Goal: Transaction & Acquisition: Book appointment/travel/reservation

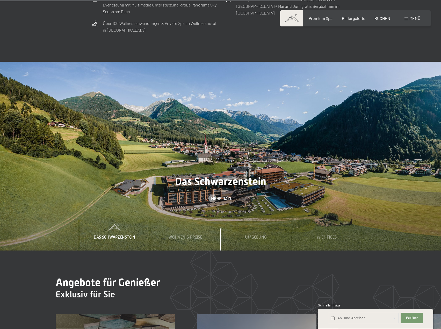
scroll to position [1734, 0]
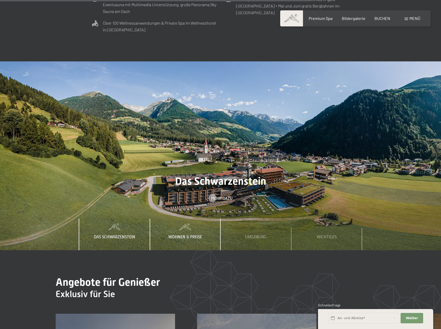
click at [181, 234] on span "Wohnen & Preise" at bounding box center [185, 236] width 34 height 5
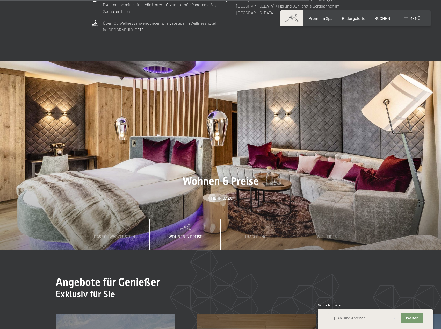
click at [197, 80] on img at bounding box center [220, 155] width 441 height 189
click at [217, 195] on span "Mehr dazu" at bounding box center [226, 198] width 21 height 6
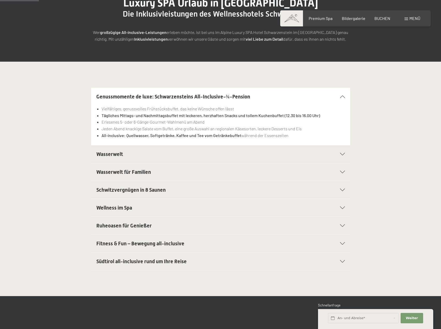
scroll to position [78, 0]
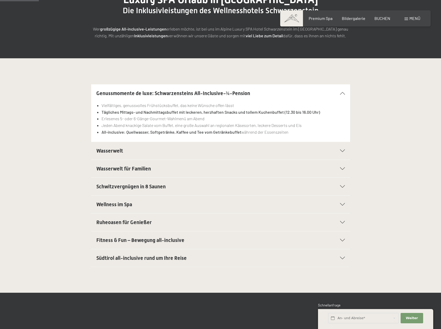
click at [114, 225] on span "Ruheoasen für Genießer" at bounding box center [123, 222] width 55 height 6
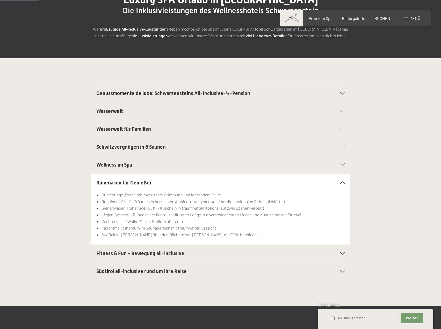
click at [114, 249] on div "Fitness & Fun – Bewegung all-inclusive" at bounding box center [220, 253] width 248 height 18
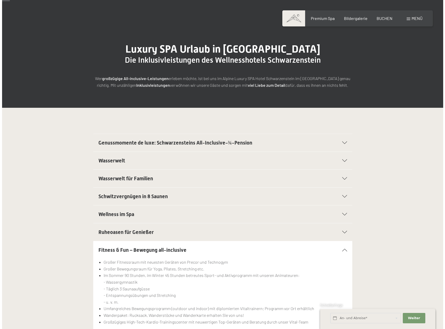
scroll to position [0, 0]
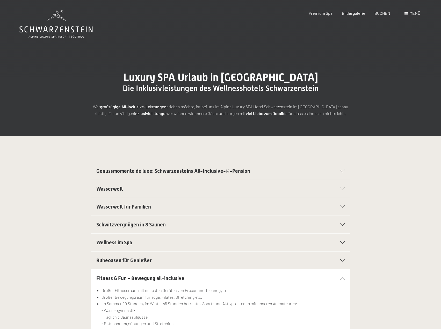
click at [405, 13] on span at bounding box center [406, 13] width 4 height 3
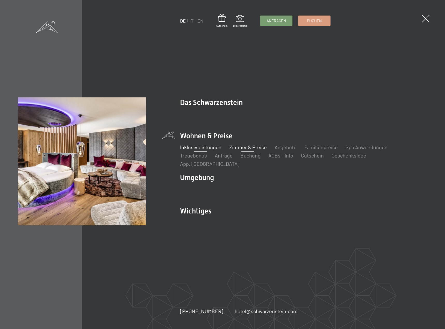
click at [251, 149] on link "Zimmer & Preise" at bounding box center [248, 147] width 38 height 6
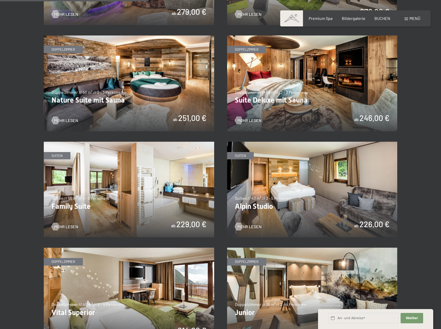
scroll to position [543, 0]
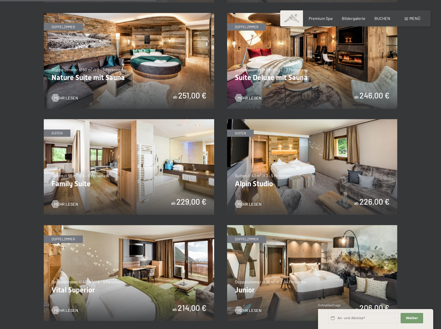
click at [156, 273] on img at bounding box center [129, 273] width 170 height 96
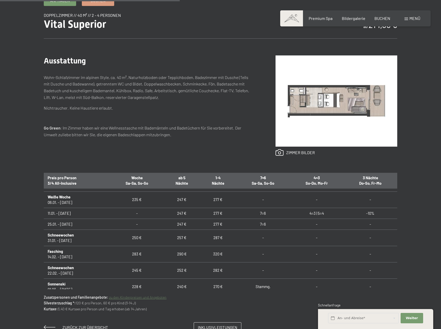
scroll to position [129, 0]
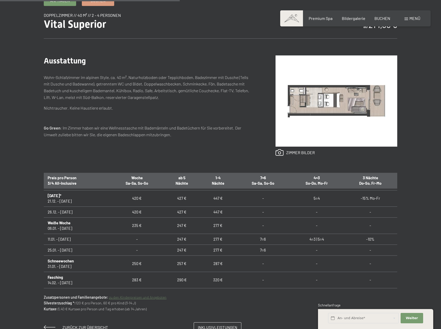
click at [62, 223] on b "Weiße Woche" at bounding box center [59, 222] width 23 height 5
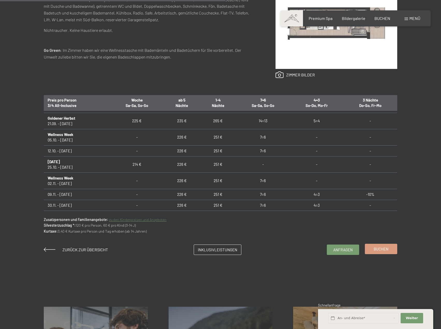
scroll to position [26, 0]
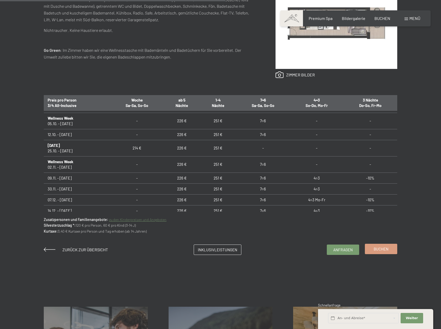
click at [381, 248] on span "Buchen" at bounding box center [380, 248] width 15 height 5
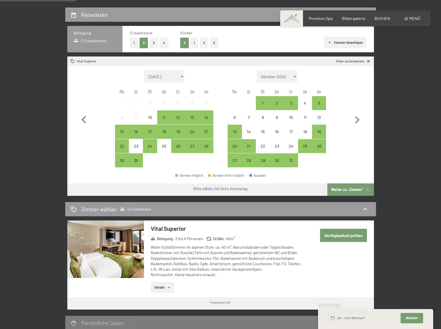
scroll to position [129, 0]
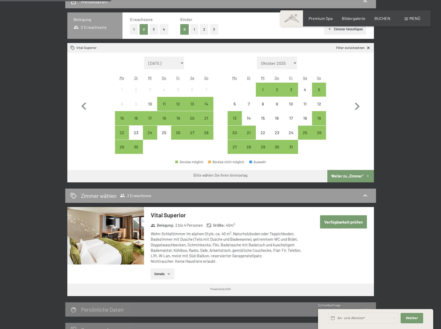
click at [137, 29] on button "1" at bounding box center [134, 29] width 8 height 11
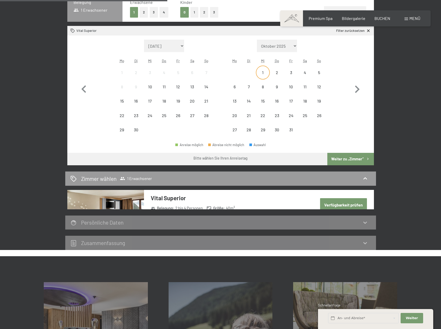
scroll to position [181, 0]
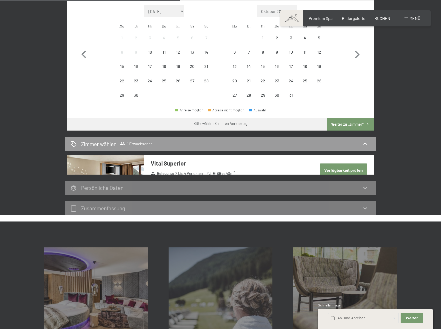
click at [332, 170] on button "Verfügbarkeit prüfen" at bounding box center [343, 169] width 47 height 13
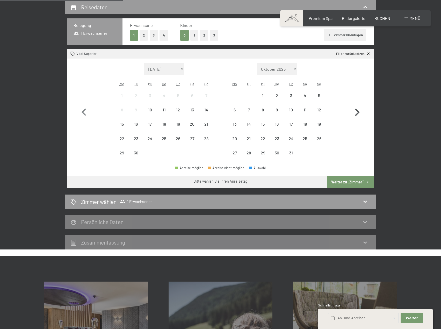
click at [359, 112] on icon "button" at bounding box center [356, 112] width 15 height 15
select select "2025-10-01"
select select "2025-11-01"
click at [359, 112] on icon "button" at bounding box center [356, 112] width 15 height 15
select select "2025-11-01"
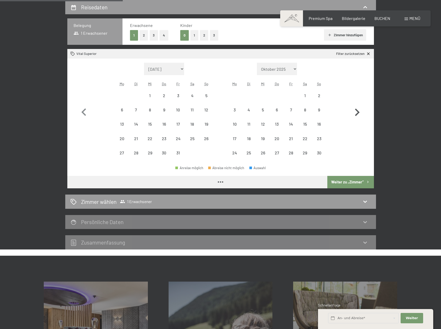
select select "2025-12-01"
click at [359, 112] on icon "button" at bounding box center [356, 112] width 15 height 15
select select "2026-01-01"
select select "2026-02-01"
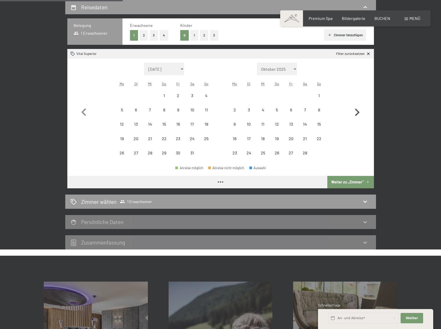
click at [359, 112] on icon "button" at bounding box center [356, 112] width 15 height 15
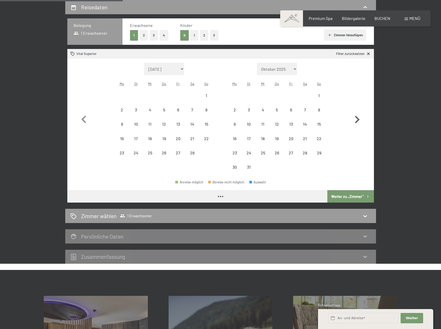
click at [359, 112] on icon "button" at bounding box center [356, 119] width 15 height 15
select select "2026-04-01"
select select "2026-05-01"
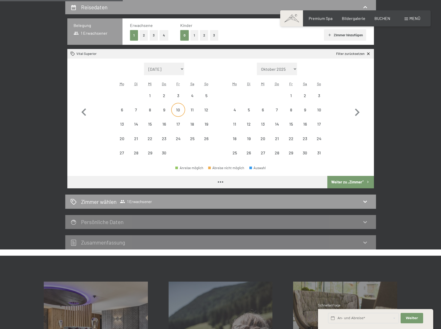
select select "2026-04-01"
select select "2026-05-01"
click at [174, 114] on div "10" at bounding box center [178, 114] width 13 height 13
select select "2026-04-01"
select select "2026-05-01"
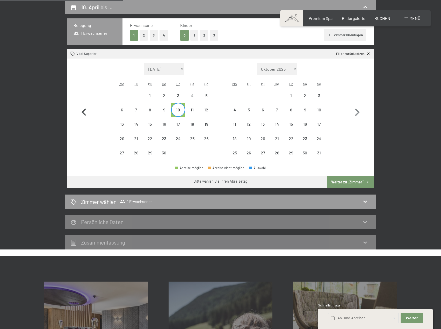
click at [85, 110] on icon "button" at bounding box center [83, 112] width 5 height 8
select select "2026-03-01"
select select "2026-04-01"
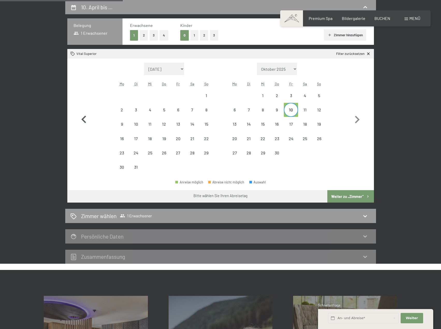
click at [85, 110] on button "button" at bounding box center [83, 119] width 15 height 112
select select "2026-02-01"
select select "2026-03-01"
click at [85, 110] on button "button" at bounding box center [83, 119] width 15 height 112
select select "2026-01-01"
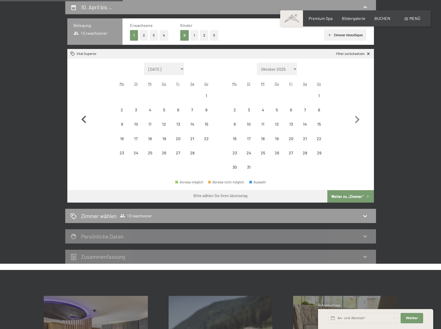
select select "2026-02-01"
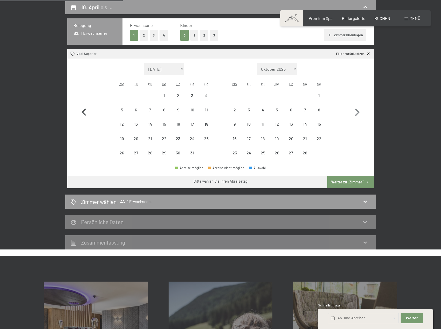
click at [85, 110] on icon "button" at bounding box center [83, 112] width 5 height 8
select select "2025-12-01"
select select "2026-01-01"
click at [85, 110] on icon "button" at bounding box center [83, 112] width 5 height 8
select select "2025-11-01"
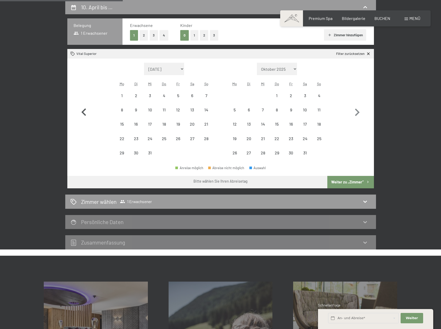
select select "2025-12-01"
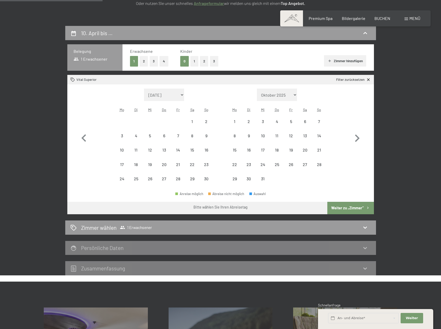
click at [144, 62] on button "2" at bounding box center [143, 61] width 9 height 11
select select "2025-11-01"
select select "2025-12-01"
select select "2025-11-01"
select select "2025-12-01"
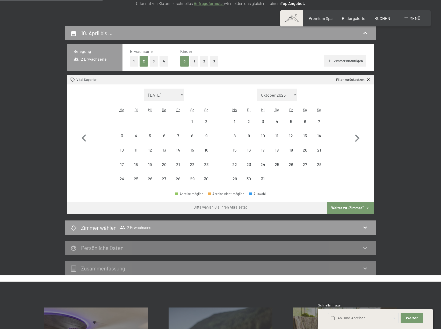
click at [142, 61] on button "2" at bounding box center [143, 61] width 9 height 11
select select "2025-11-01"
select select "2025-12-01"
select select "2025-11-01"
select select "2025-12-01"
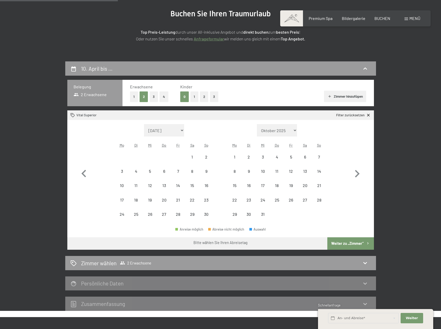
scroll to position [52, 0]
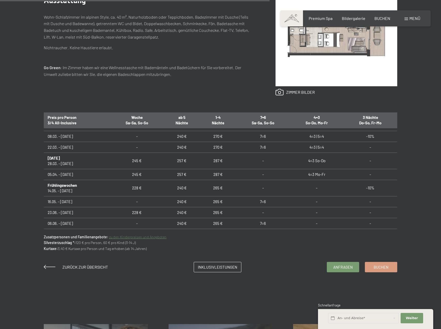
scroll to position [388, 0]
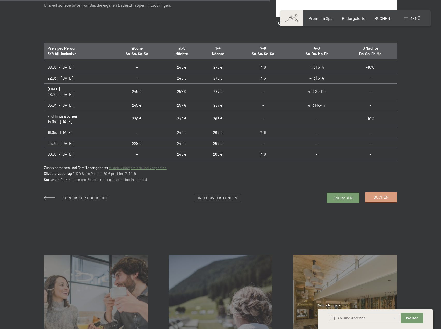
click at [385, 200] on link "Buchen" at bounding box center [381, 197] width 32 height 10
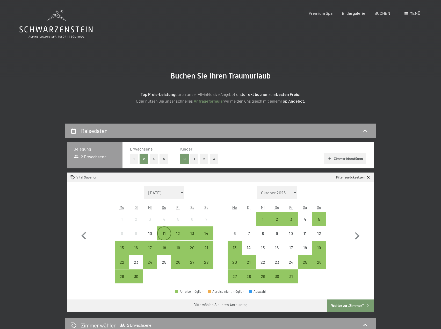
click at [165, 233] on div "11" at bounding box center [164, 237] width 13 height 13
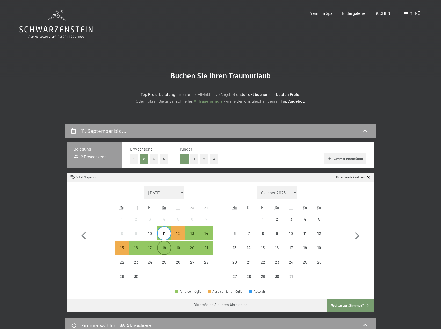
click at [165, 249] on div "18" at bounding box center [164, 251] width 13 height 13
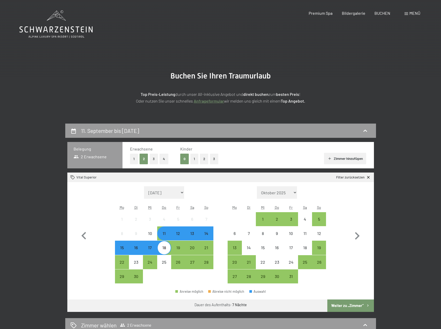
click at [361, 303] on button "Weiter zu „Zimmer“" at bounding box center [350, 305] width 46 height 12
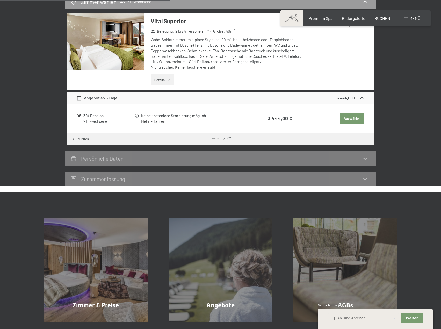
scroll to position [46, 0]
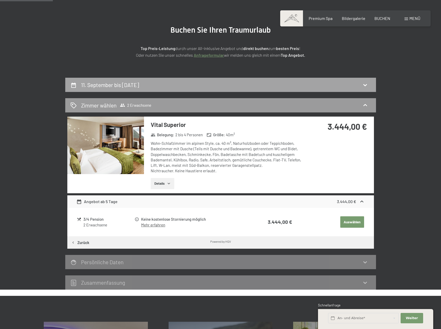
click at [110, 81] on div "11. September bis 18. September 2025" at bounding box center [111, 85] width 60 height 8
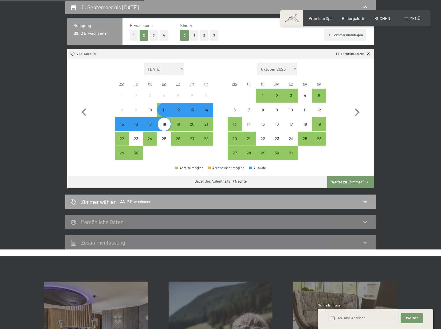
click at [181, 201] on div "Zimmer wählen 2 Erwachsene" at bounding box center [220, 202] width 300 height 8
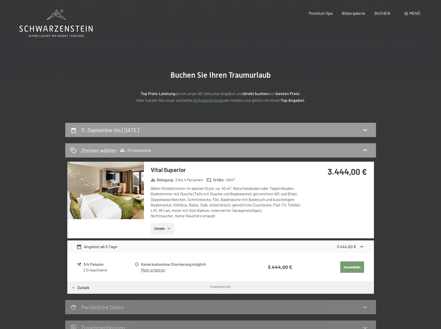
scroll to position [0, 0]
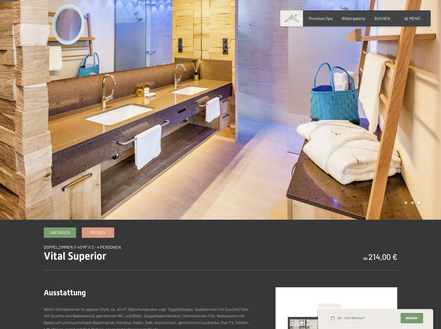
scroll to position [26, 0]
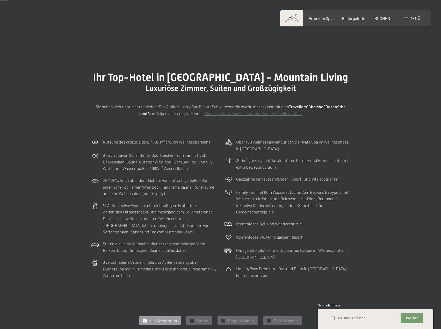
scroll to position [259, 0]
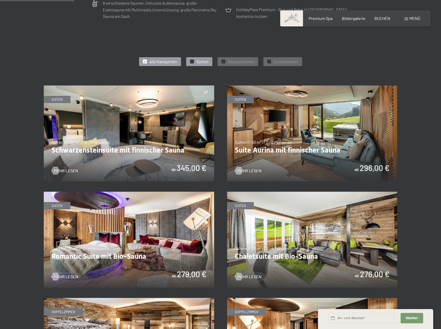
click at [199, 63] on span "Suiten" at bounding box center [202, 62] width 12 height 6
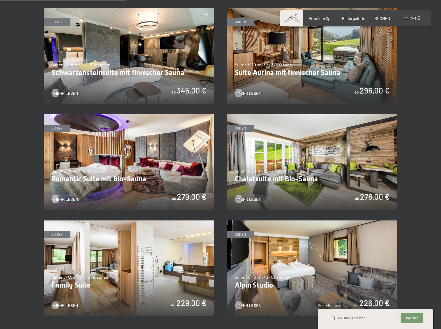
scroll to position [336, 0]
click at [153, 264] on img at bounding box center [129, 268] width 170 height 96
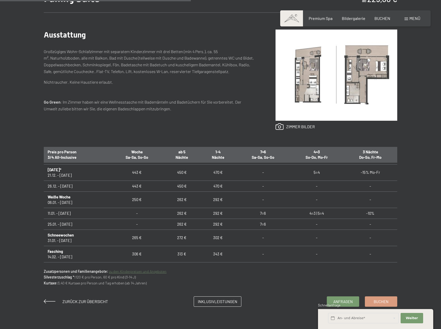
scroll to position [103, 0]
